Goal: Obtain resource: Download file/media

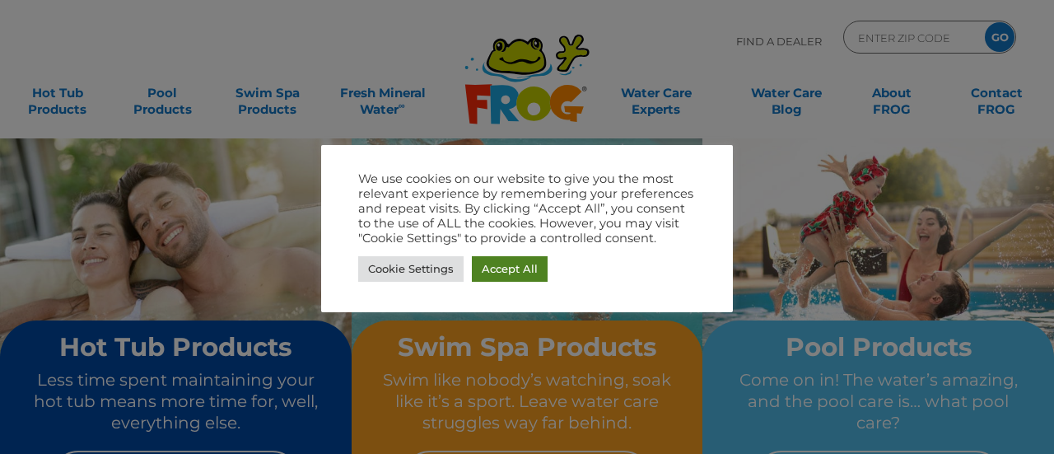
click at [513, 268] on link "Accept All" at bounding box center [510, 269] width 76 height 26
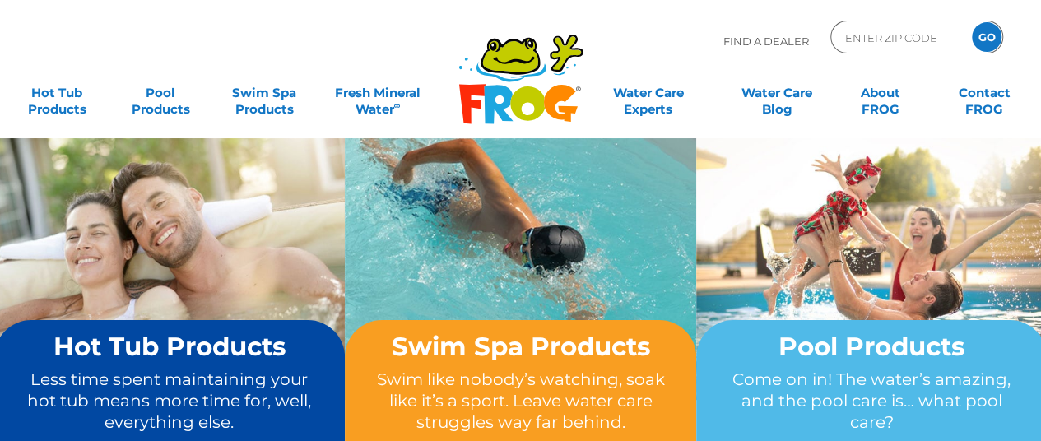
click at [151, 393] on p "Less time spent maintaining your hot tub means more time for, well, everything …" at bounding box center [170, 401] width 289 height 65
click at [204, 233] on img at bounding box center [170, 268] width 352 height 263
click at [183, 363] on div "Hot Tub Products Less time spent maintaining your hot tub means more time for, …" at bounding box center [170, 418] width 289 height 170
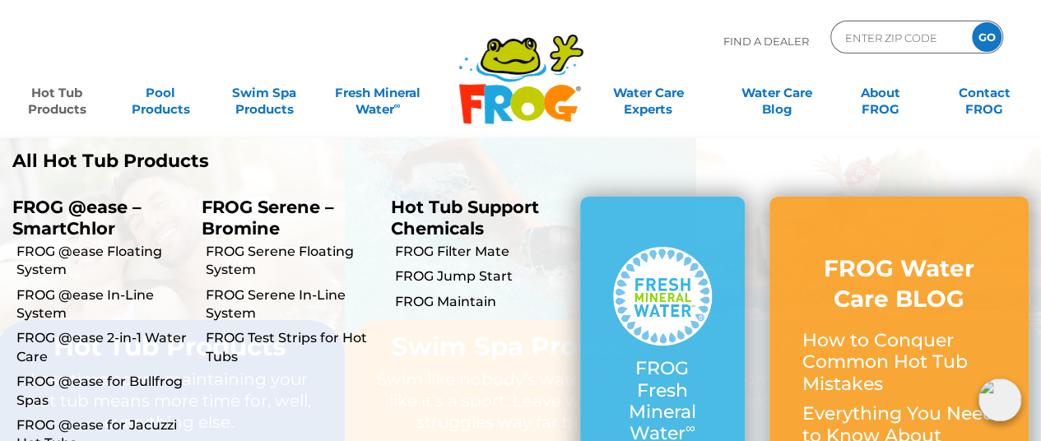
click at [58, 88] on link "Hot Tub Products" at bounding box center [56, 93] width 81 height 33
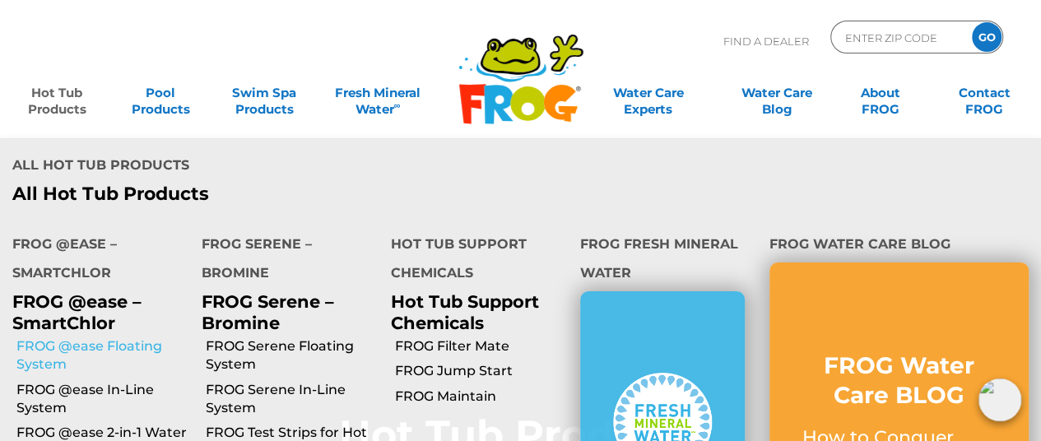
click at [93, 348] on link "FROG @ease Floating System" at bounding box center [102, 356] width 173 height 37
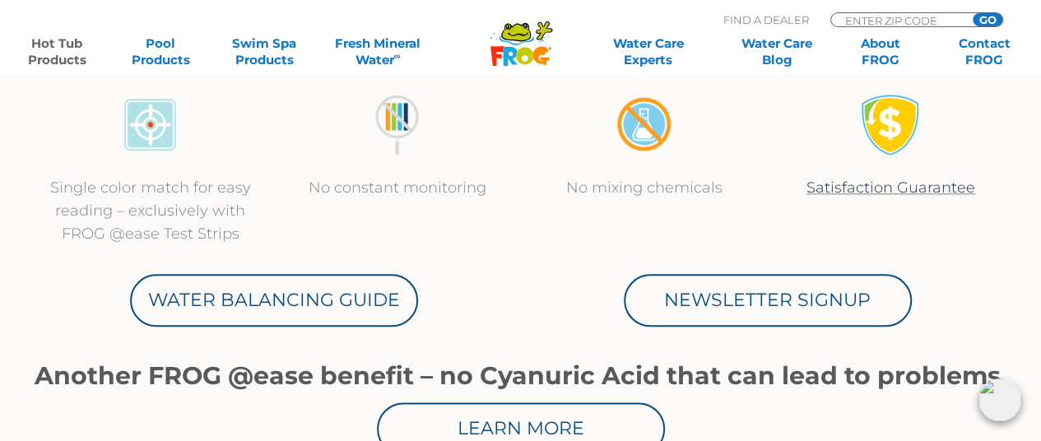
scroll to position [783, 0]
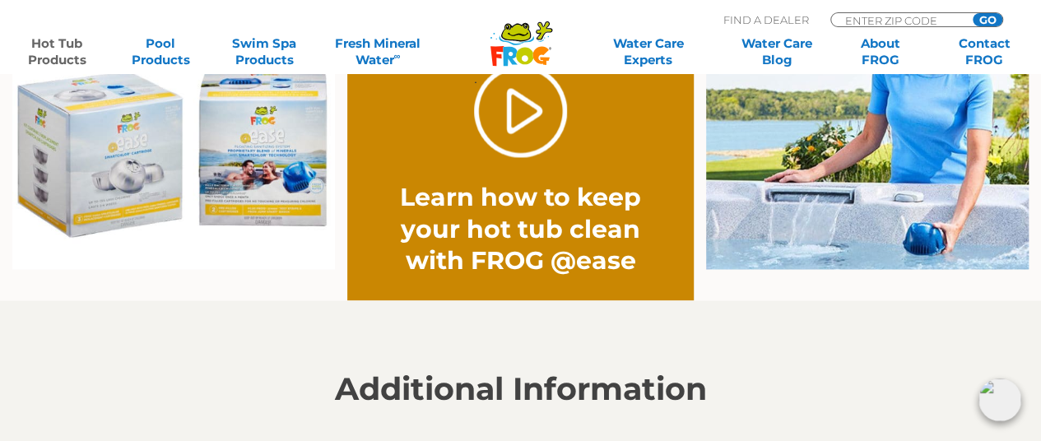
drag, startPoint x: 1051, startPoint y: 27, endPoint x: 1034, endPoint y: 231, distance: 204.9
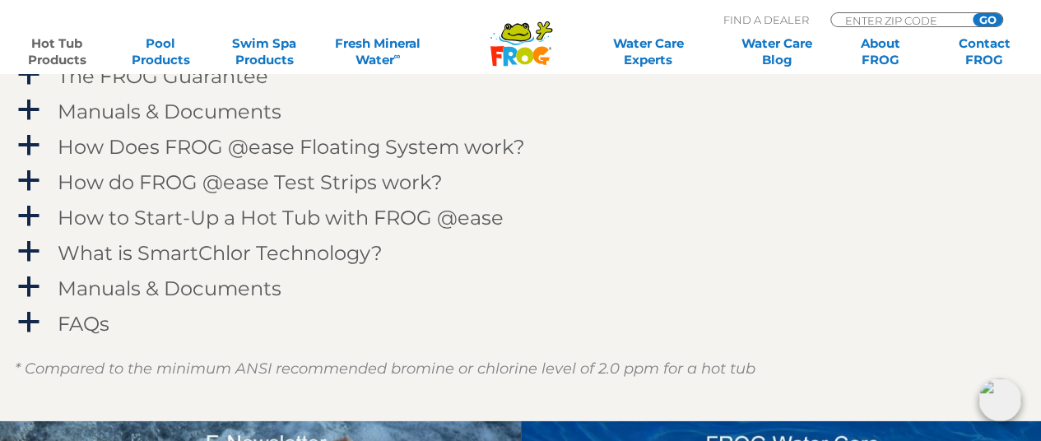
scroll to position [1719, 0]
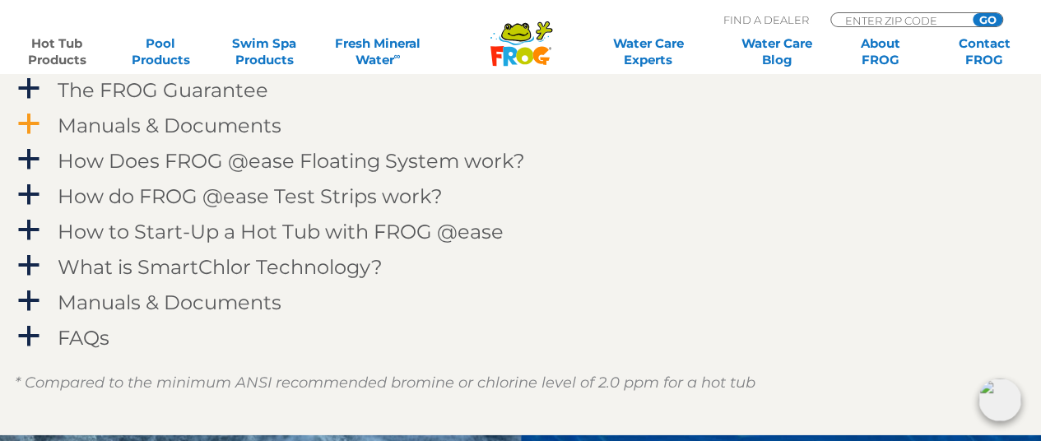
click at [228, 125] on h4 "Manuals & Documents" at bounding box center [170, 125] width 224 height 22
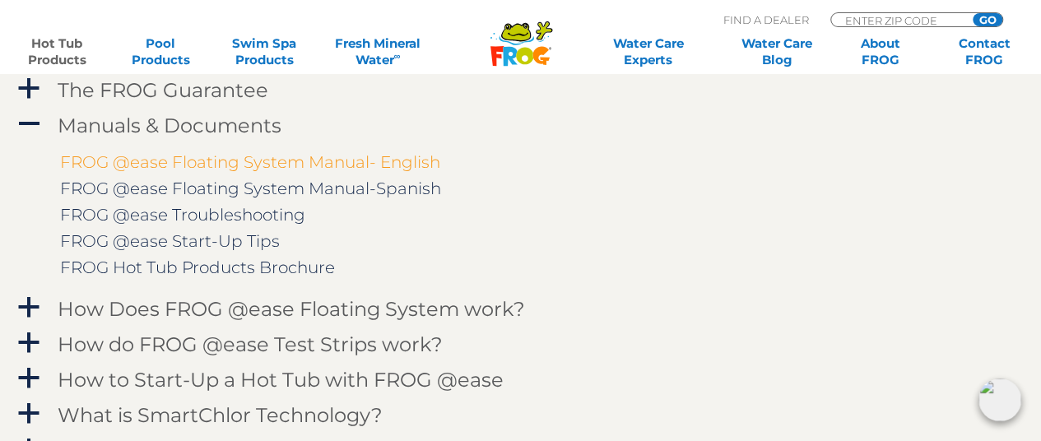
click at [323, 156] on link "FROG @ease Floating System Manual- English" at bounding box center [250, 162] width 380 height 20
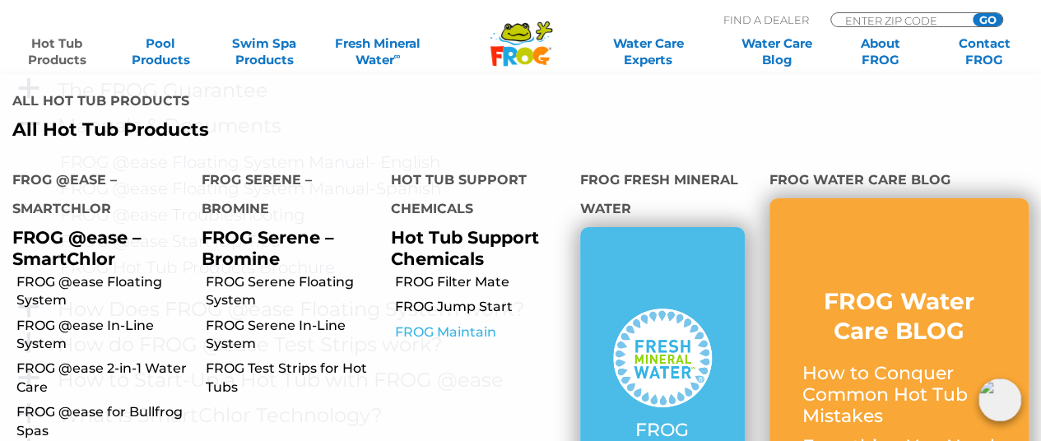
click at [443, 326] on link "FROG Maintain" at bounding box center [481, 333] width 173 height 18
